Goal: Task Accomplishment & Management: Use online tool/utility

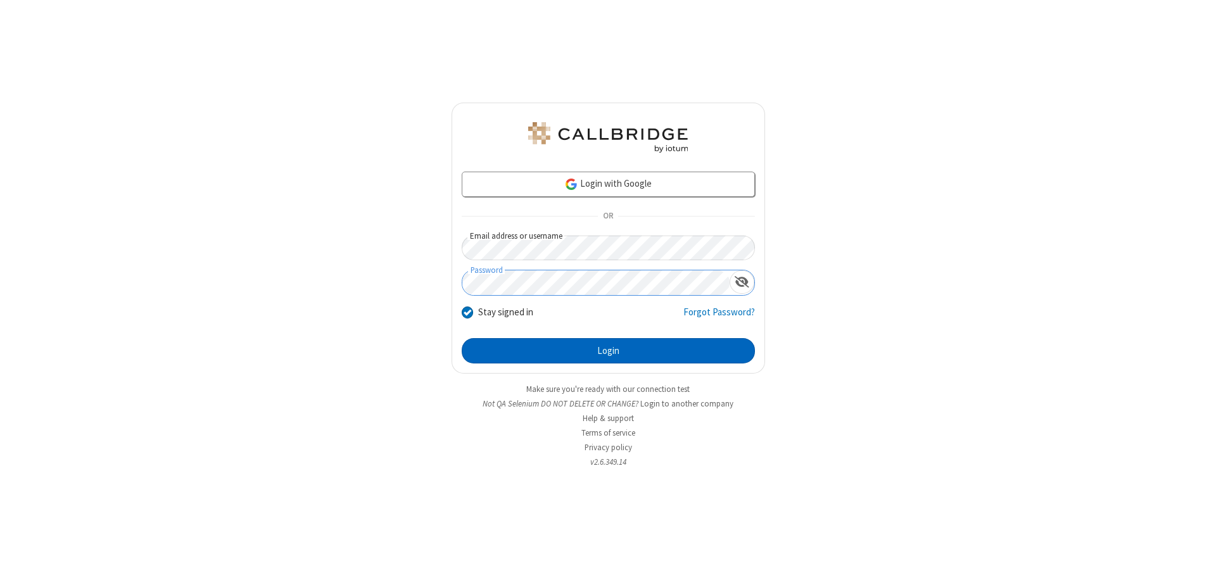
click at [608, 351] on button "Login" at bounding box center [608, 350] width 293 height 25
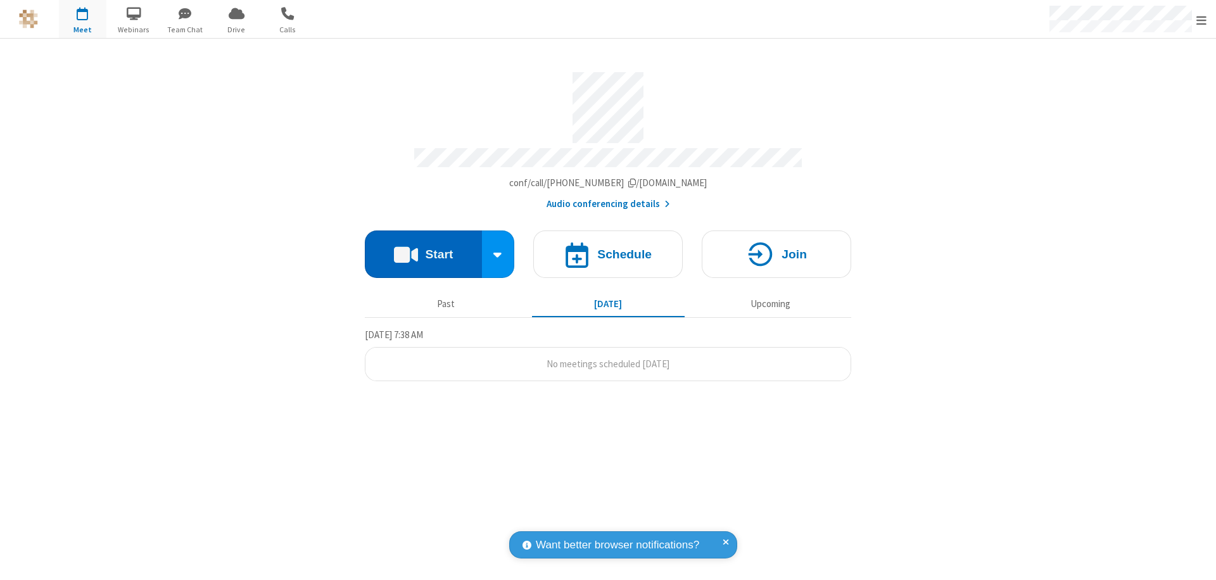
click at [423, 248] on button "Start" at bounding box center [423, 254] width 117 height 47
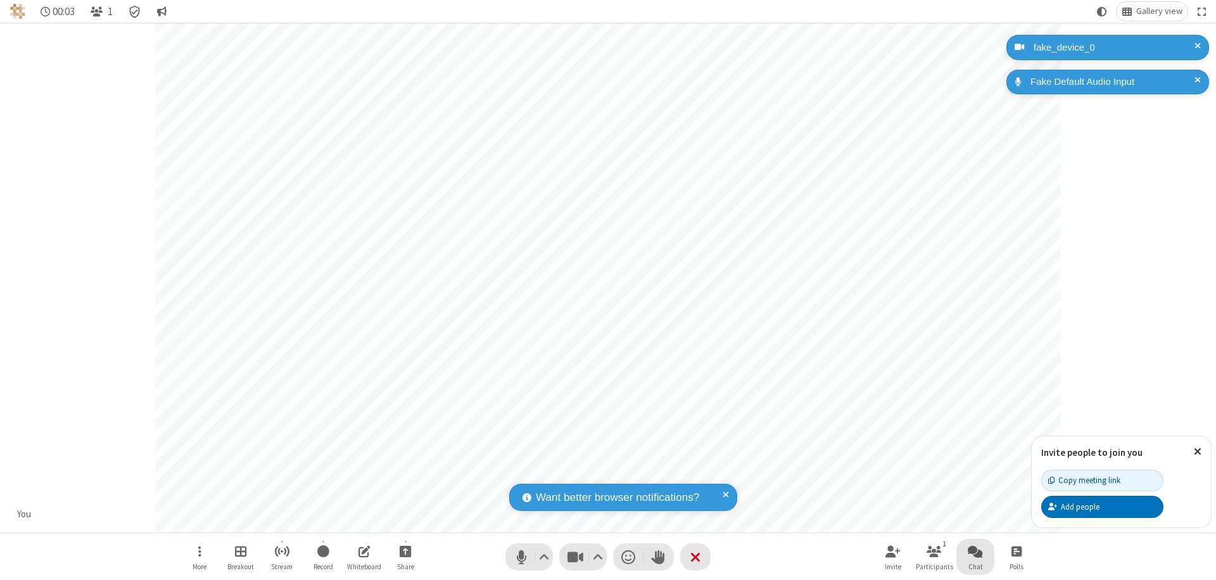
click at [975, 551] on span "Open chat" at bounding box center [975, 551] width 15 height 16
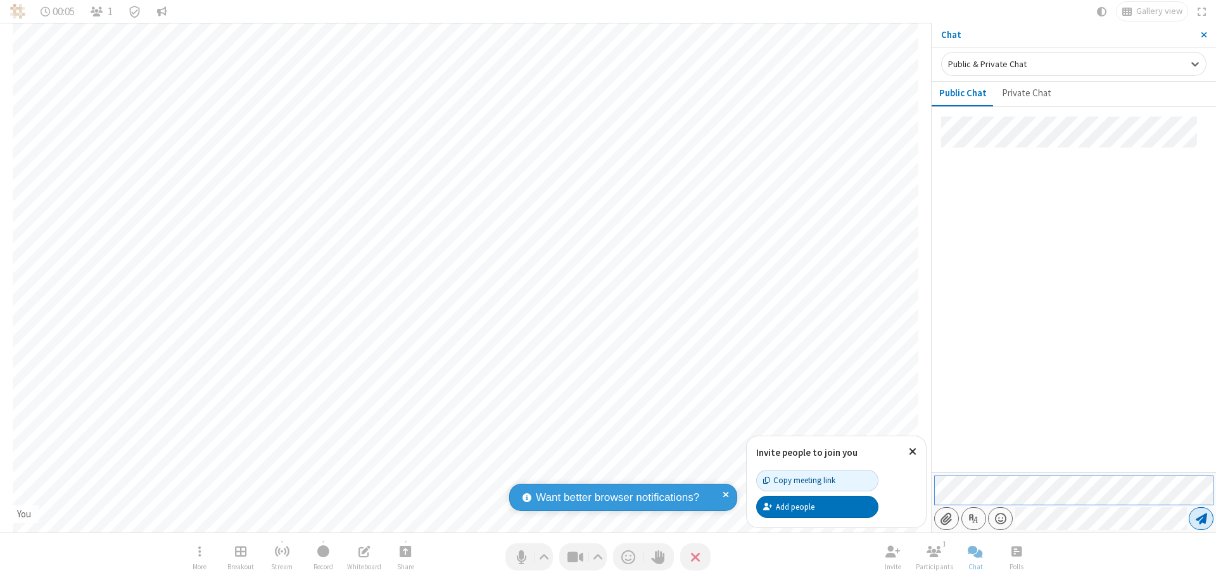
click at [1201, 519] on span "Send message" at bounding box center [1201, 518] width 11 height 13
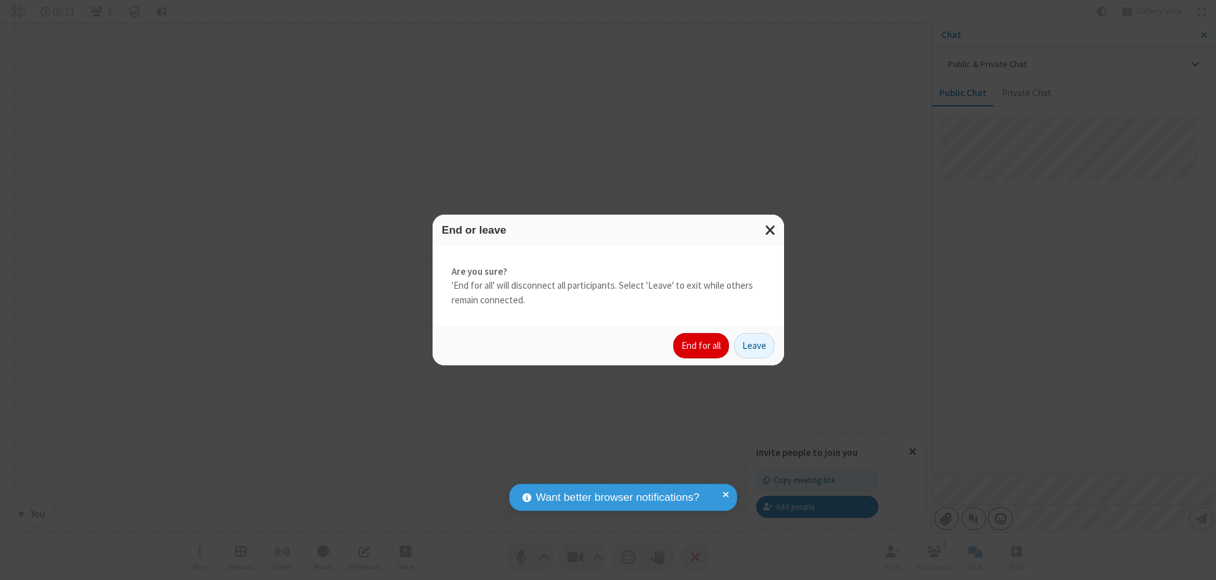
click at [702, 346] on button "End for all" at bounding box center [701, 345] width 56 height 25
